Goal: Information Seeking & Learning: Understand process/instructions

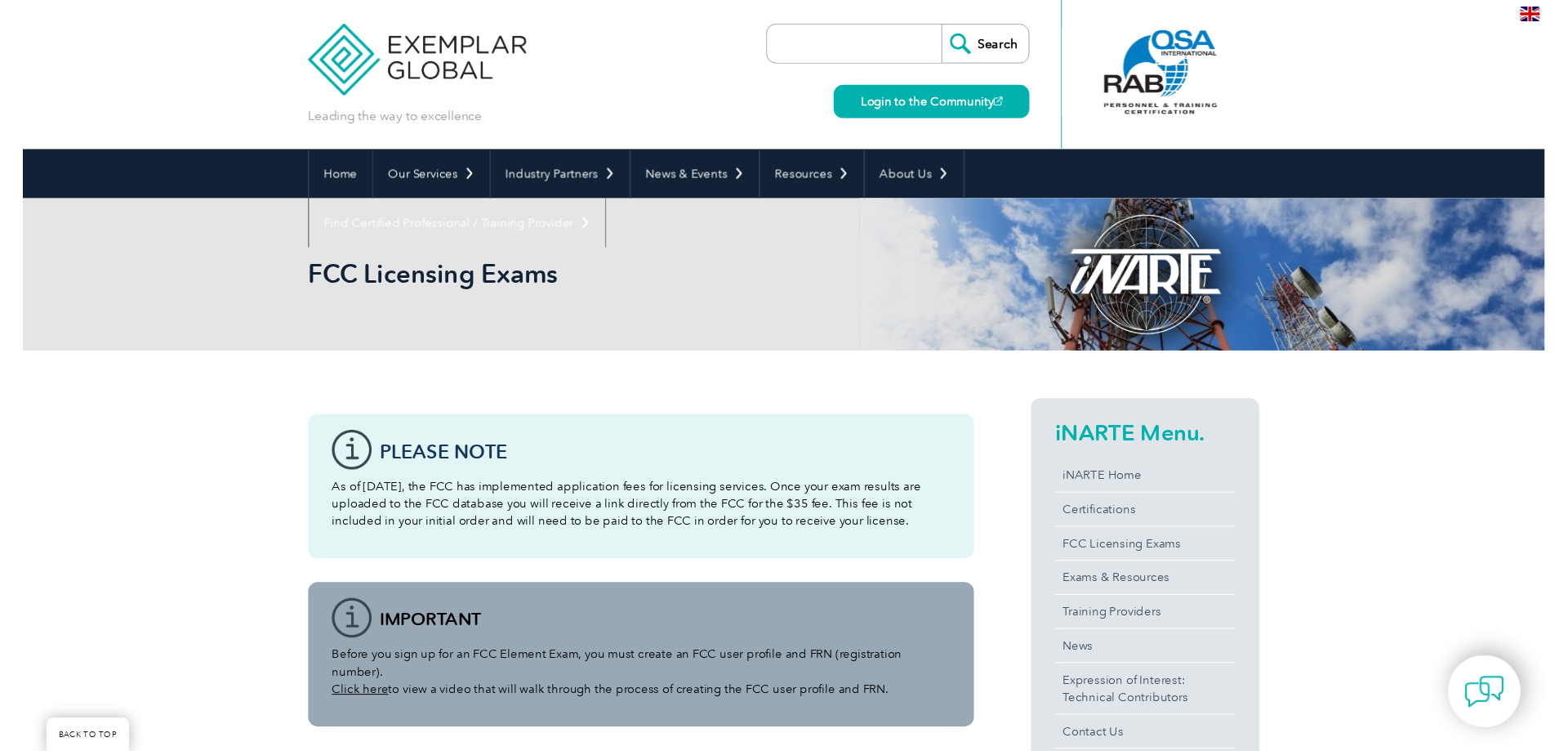
scroll to position [917, 0]
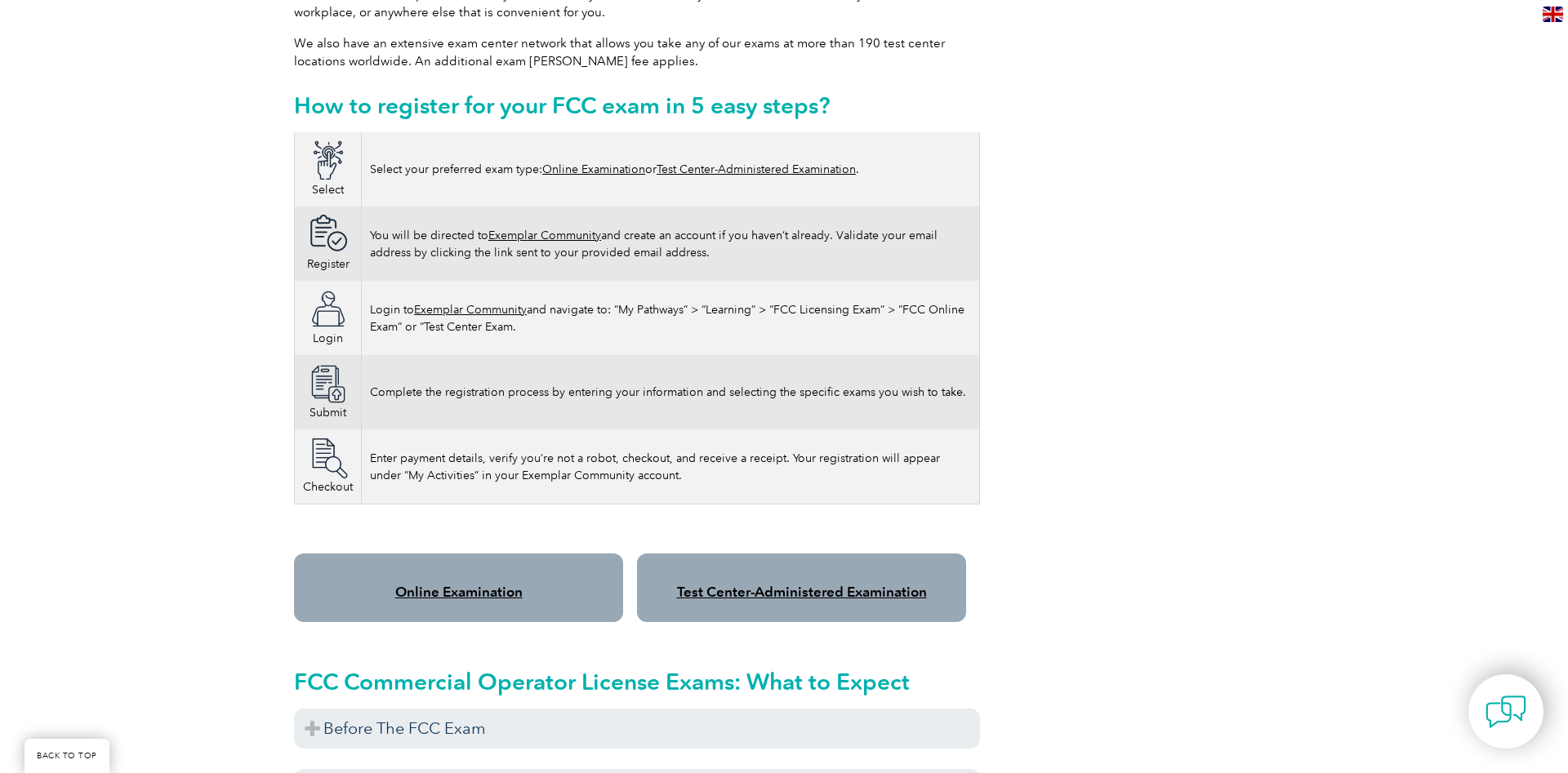
click at [1522, 547] on div "Please note As of [DATE], the FCC has implemented application fees for licensin…" at bounding box center [784, 624] width 1568 height 2357
click at [211, 448] on div "Please note As of [DATE], the FCC has implemented application fees for licensin…" at bounding box center [784, 624] width 1568 height 2357
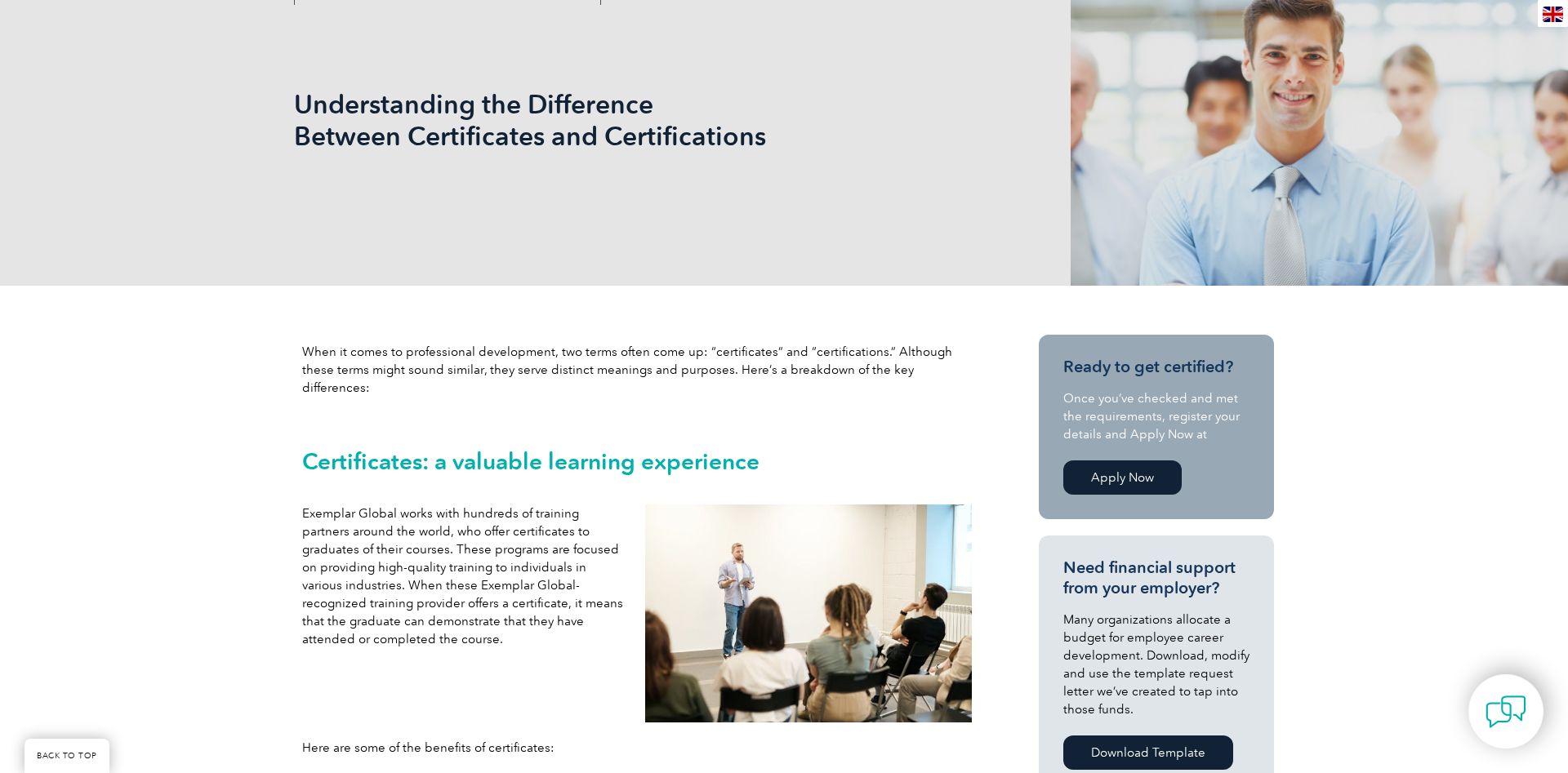
scroll to position [500, 0]
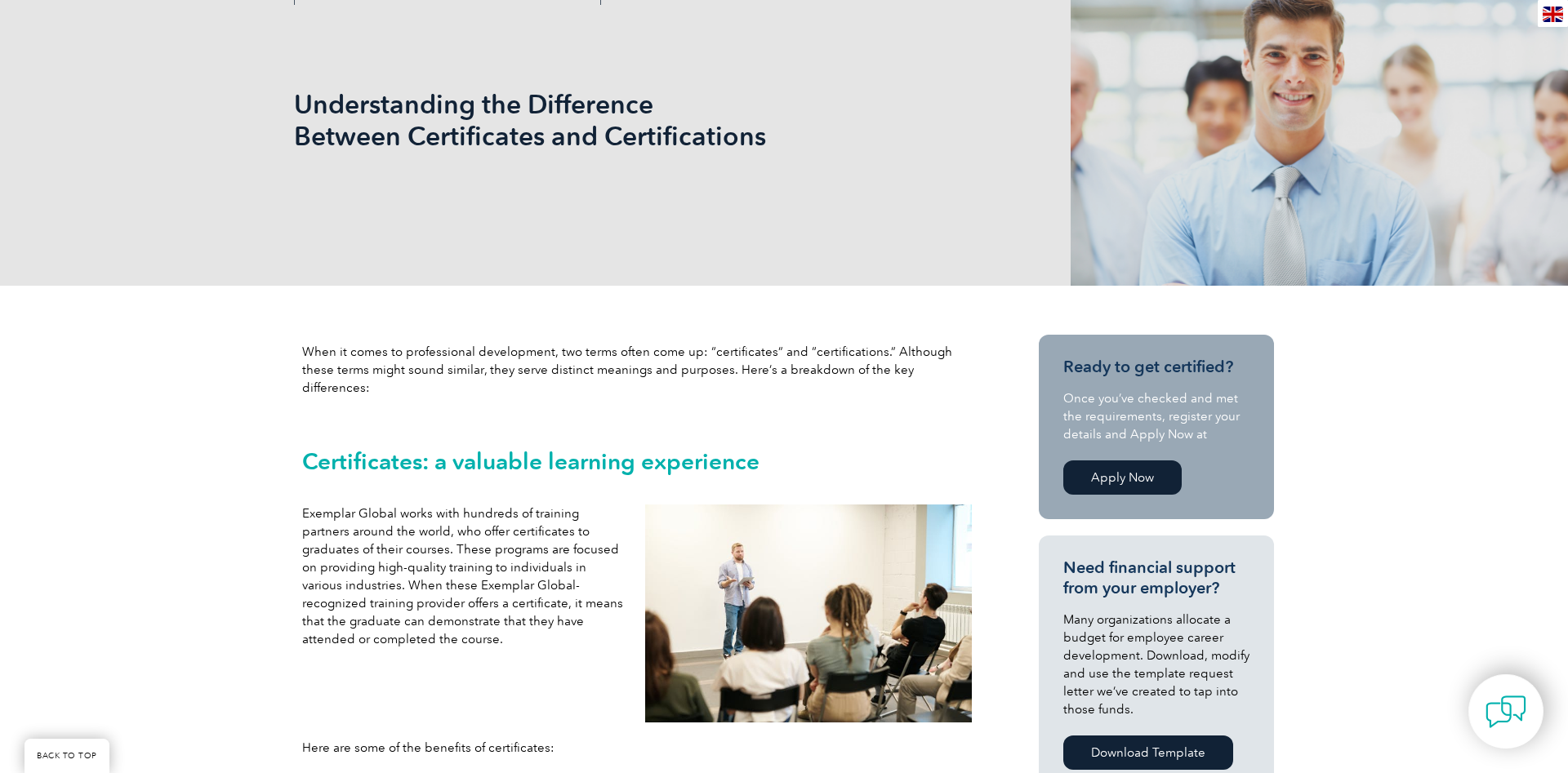
scroll to position [0, 0]
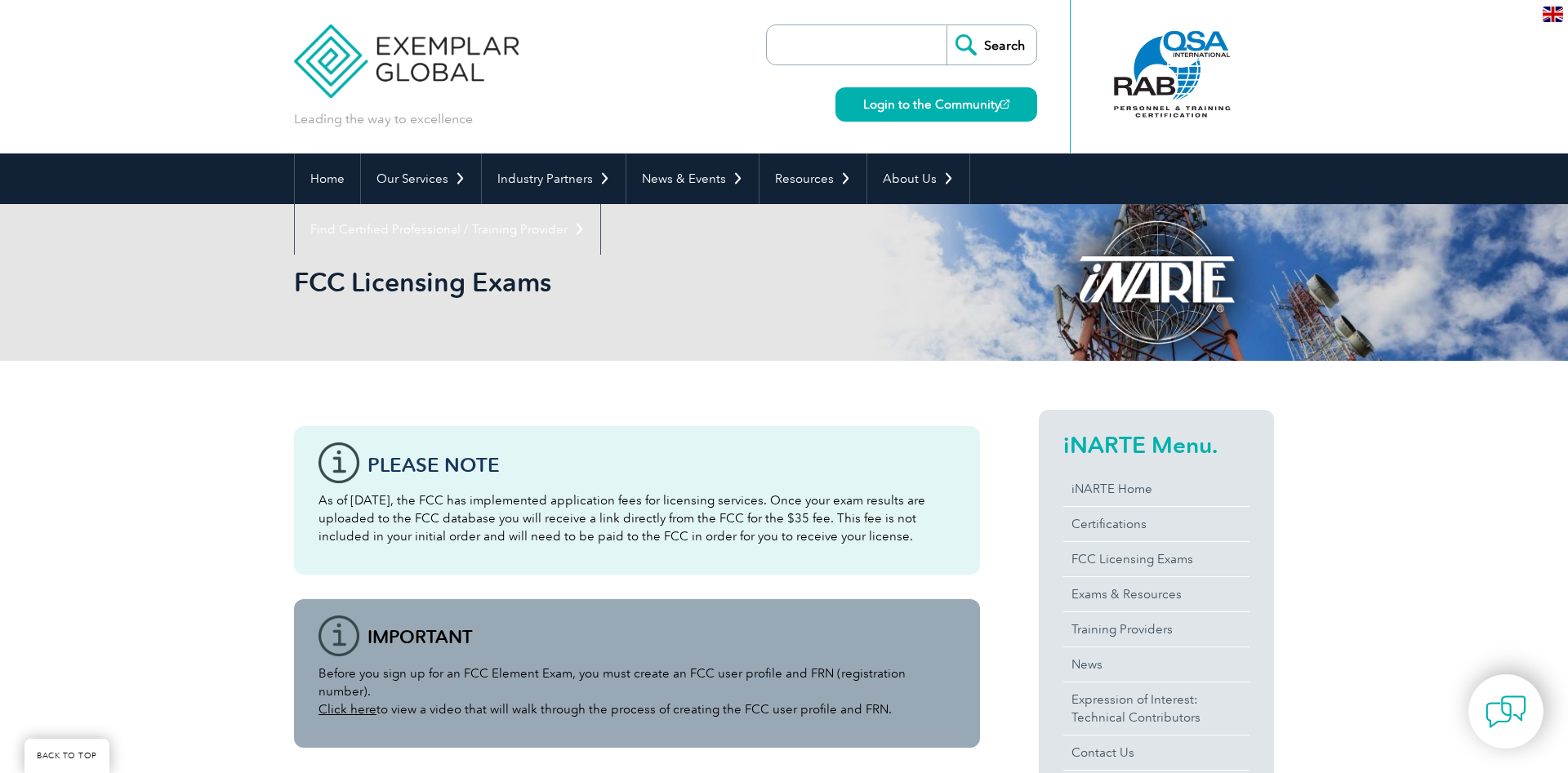
scroll to position [916, 0]
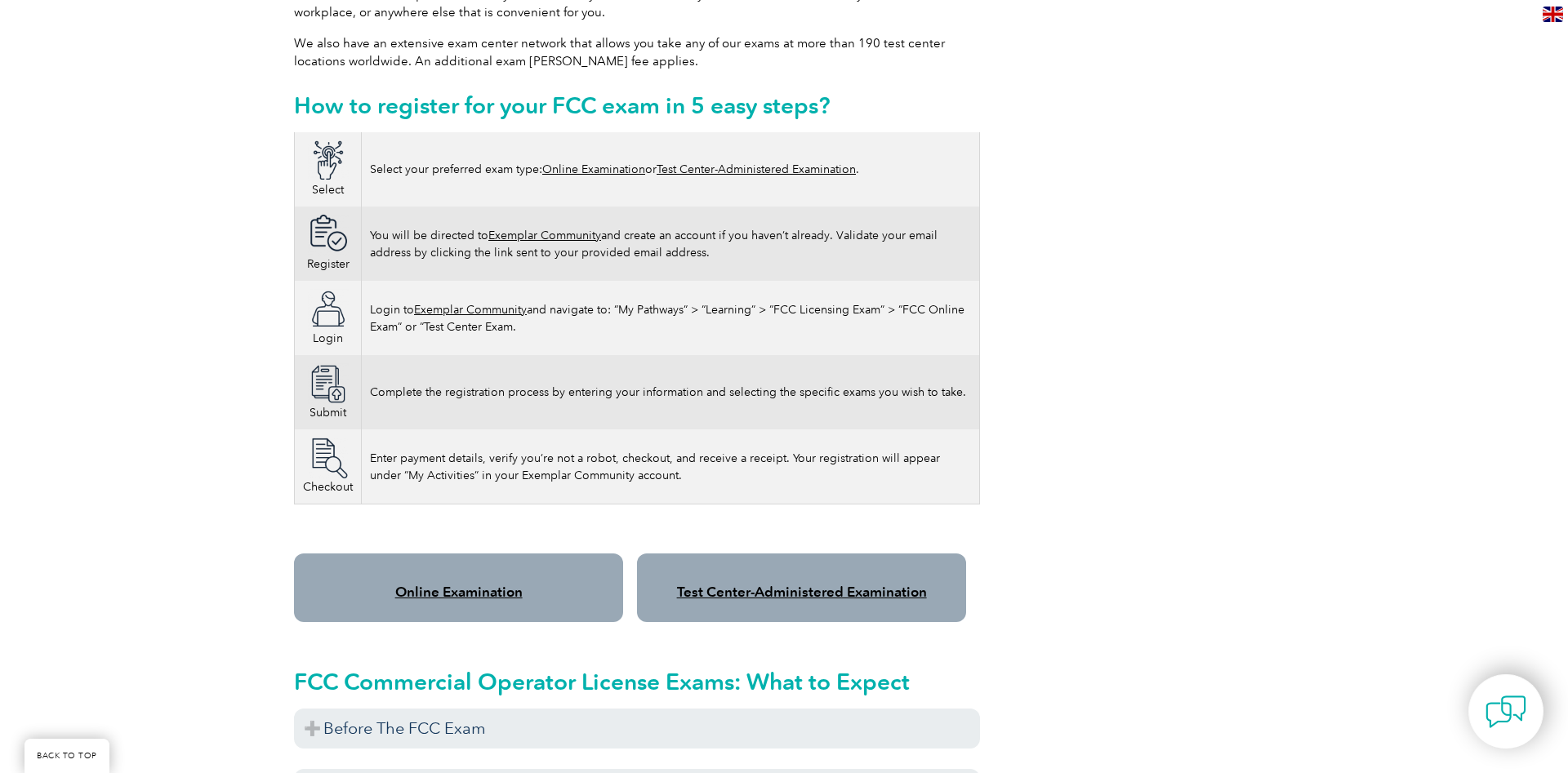
click at [148, 281] on div "Please note As of [DATE], the FCC has implemented application fees for licensin…" at bounding box center [784, 624] width 1568 height 2357
